Goal: Information Seeking & Learning: Find specific fact

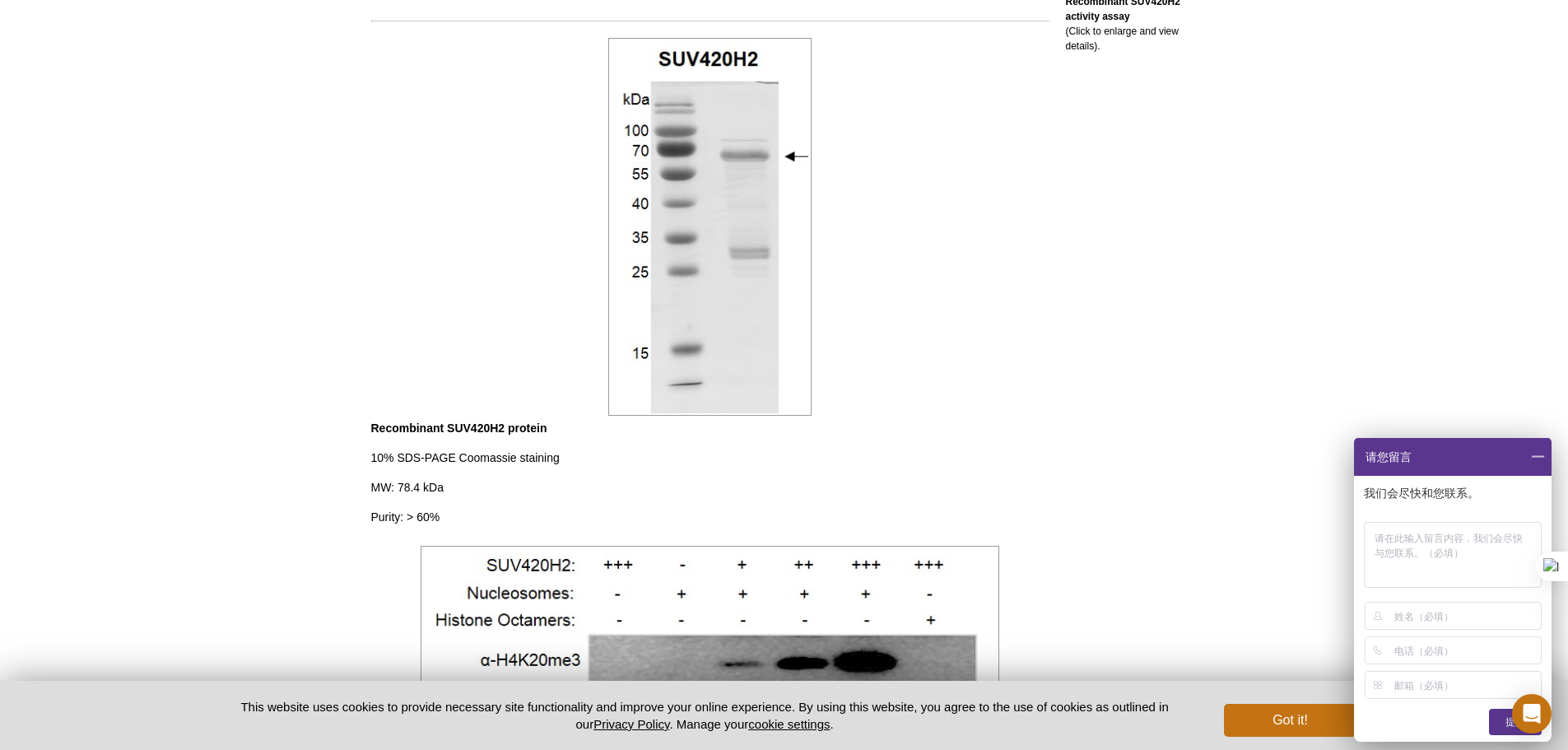
drag, startPoint x: 0, startPoint y: 0, endPoint x: 1202, endPoint y: 376, distance: 1259.4
click at [1202, 376] on div "RELATED PRODUCTS Recombinant SUV420H1 (2-387) protein Recombinant SUV420H2 (2-2…" at bounding box center [1127, 193] width 156 height 1560
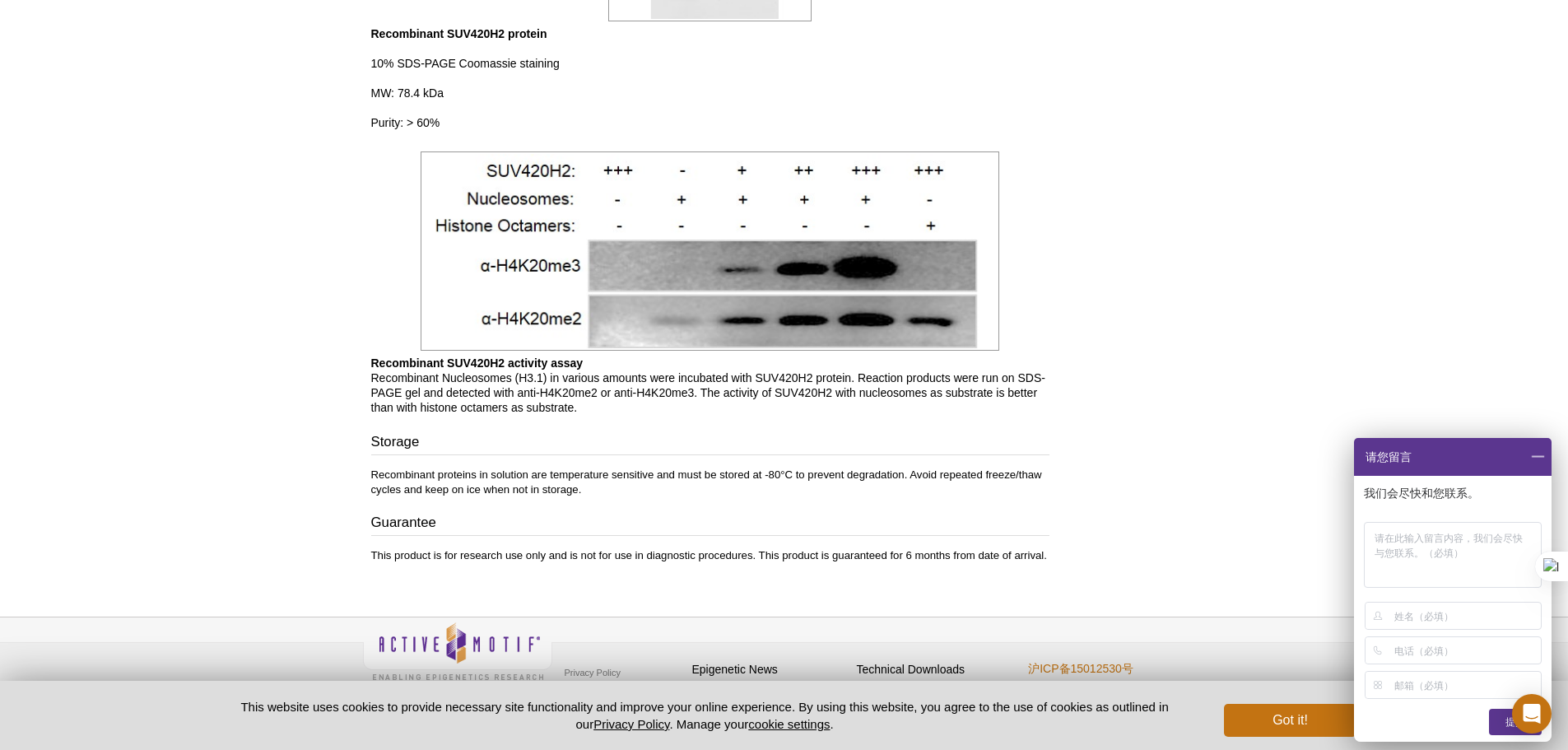
scroll to position [1122, 0]
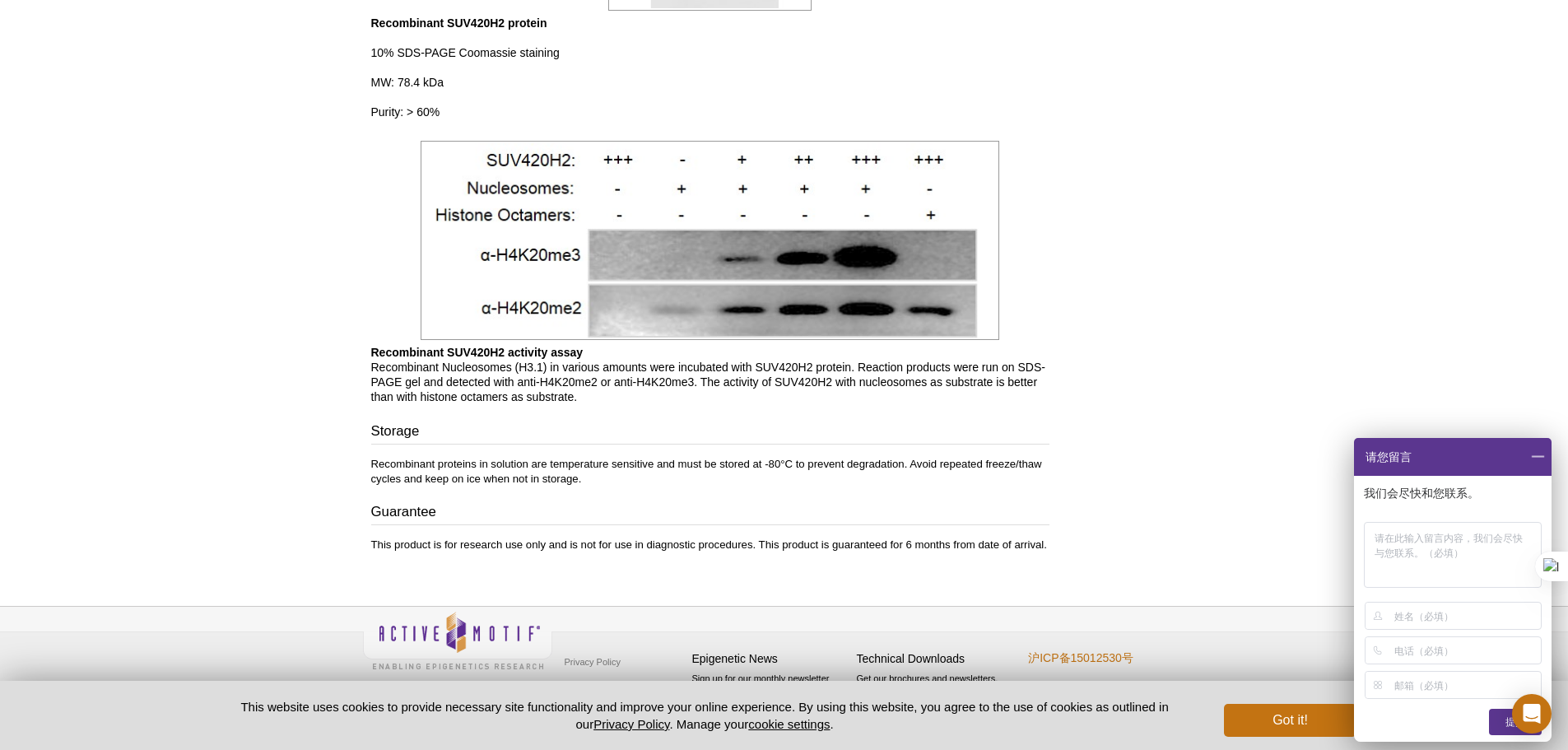
click at [1534, 455] on span at bounding box center [1537, 457] width 28 height 38
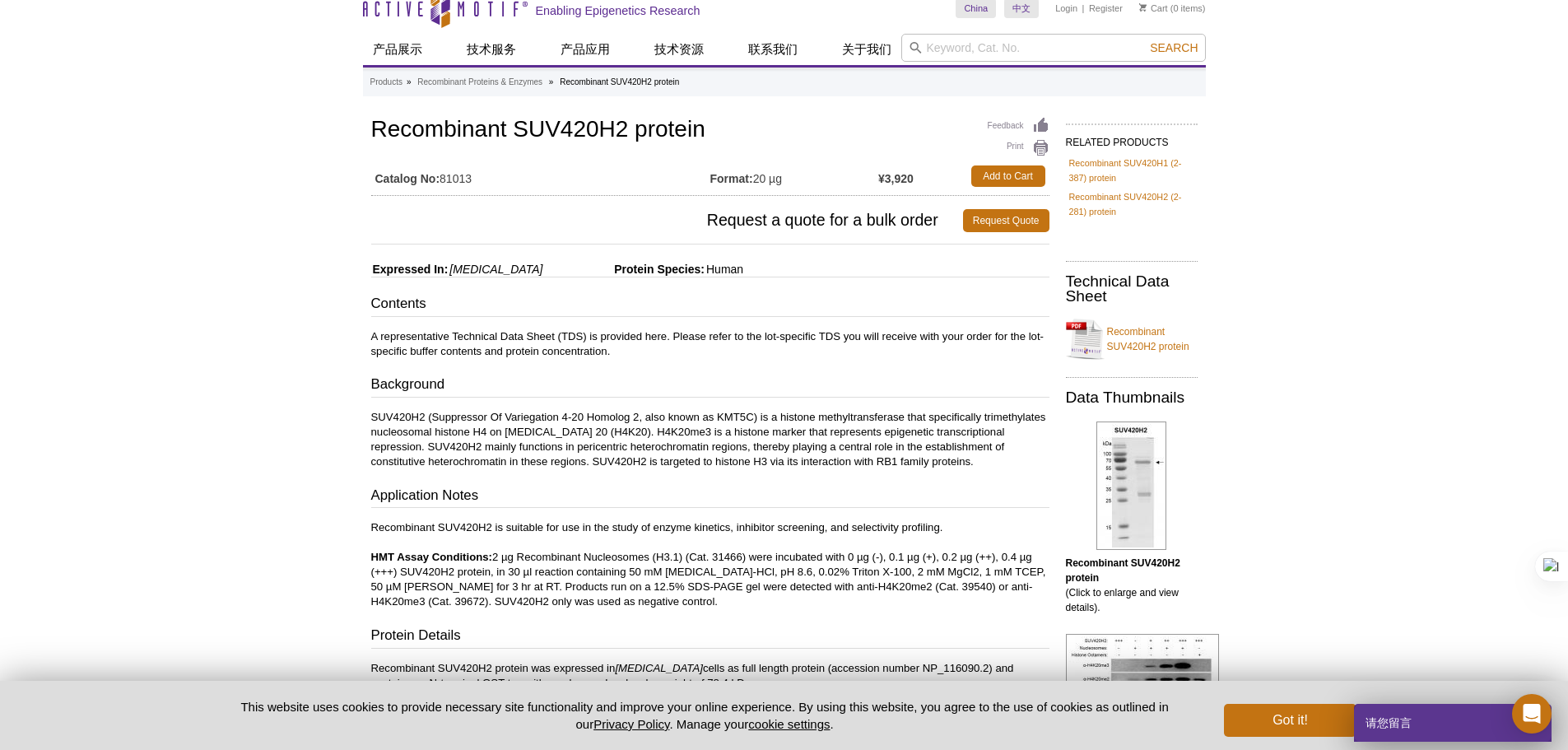
scroll to position [0, 0]
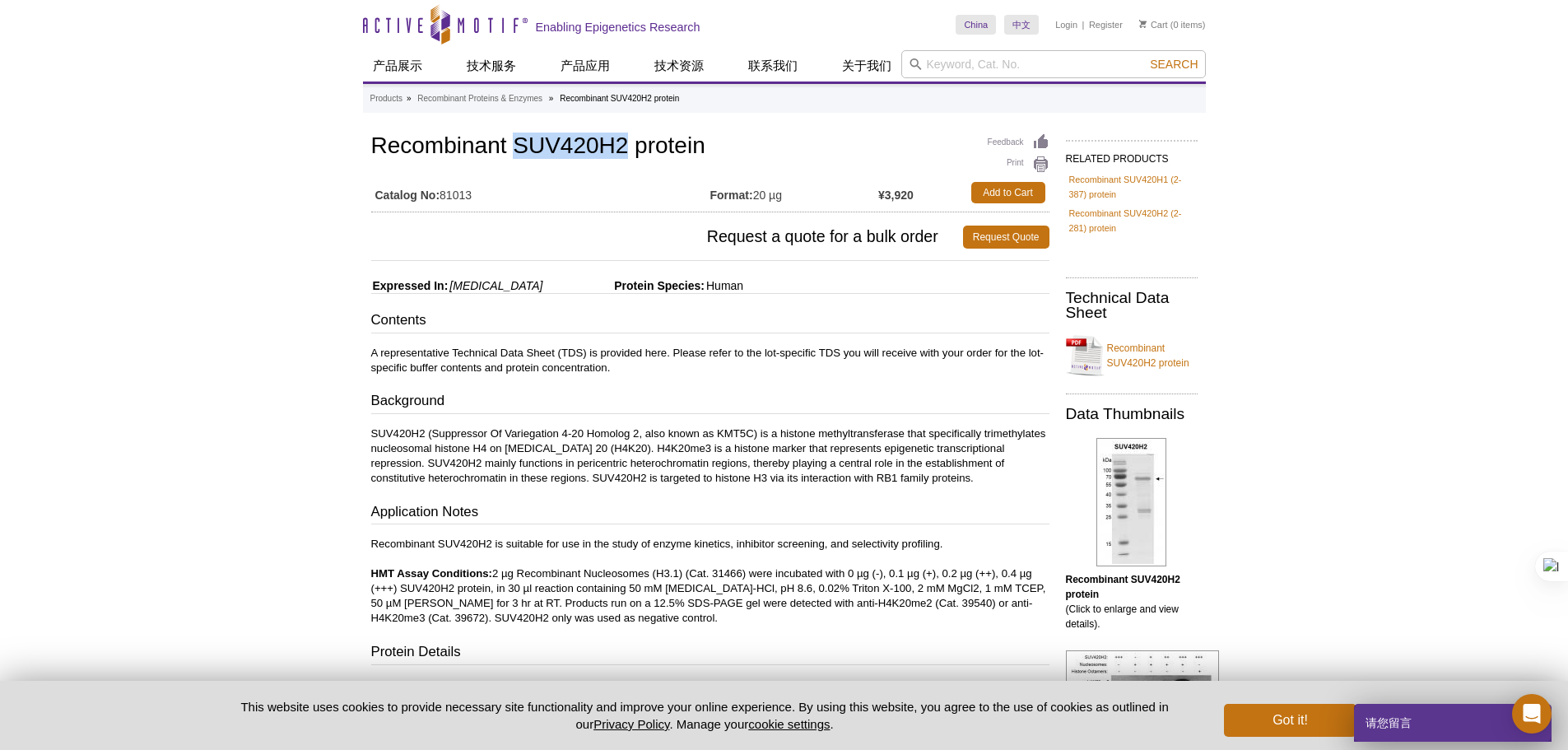
drag, startPoint x: 516, startPoint y: 151, endPoint x: 626, endPoint y: 149, distance: 110.0
click at [626, 149] on h1 "Recombinant SUV420H2 protein" at bounding box center [710, 147] width 678 height 28
copy h1 "SUV420H2"
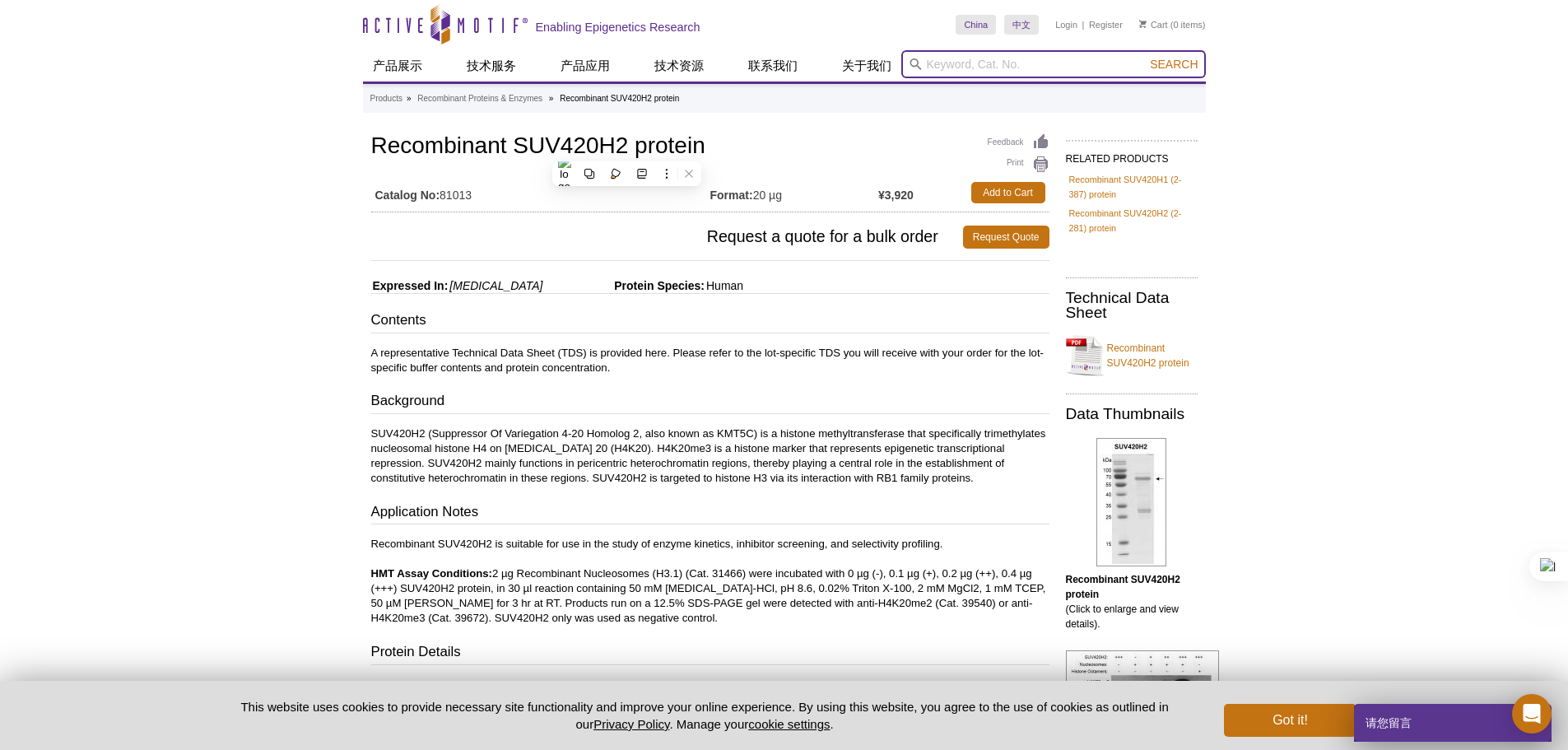
click at [968, 57] on input "search" at bounding box center [1053, 64] width 304 height 28
paste input "SUV420H2"
type input "SUV420H2"
click at [909, 67] on icon at bounding box center [915, 64] width 12 height 12
click at [913, 62] on icon at bounding box center [915, 64] width 12 height 12
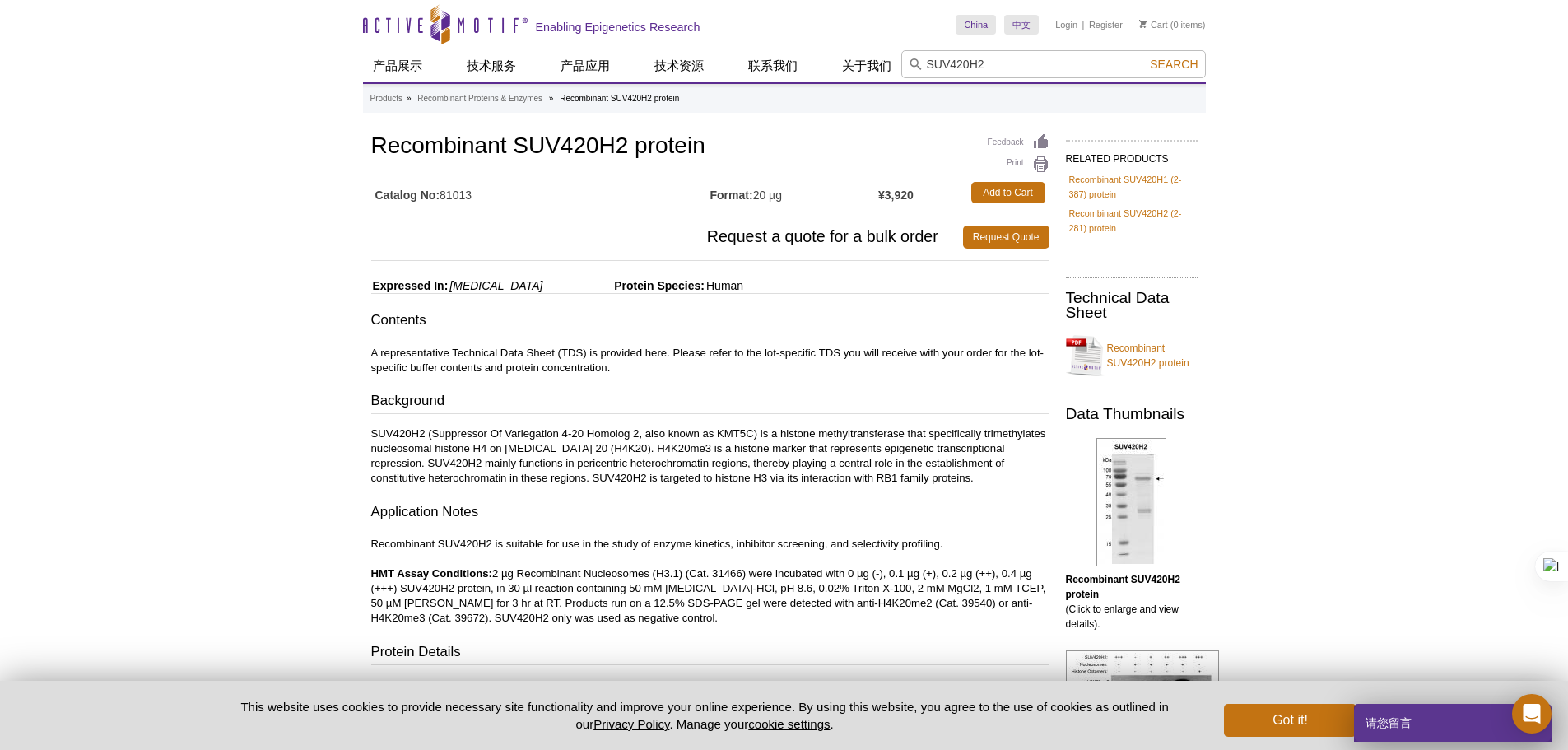
click at [913, 62] on icon at bounding box center [915, 64] width 12 height 12
click at [1160, 62] on span "Search" at bounding box center [1174, 63] width 47 height 13
